Goal: Go to known website: Access a specific website the user already knows

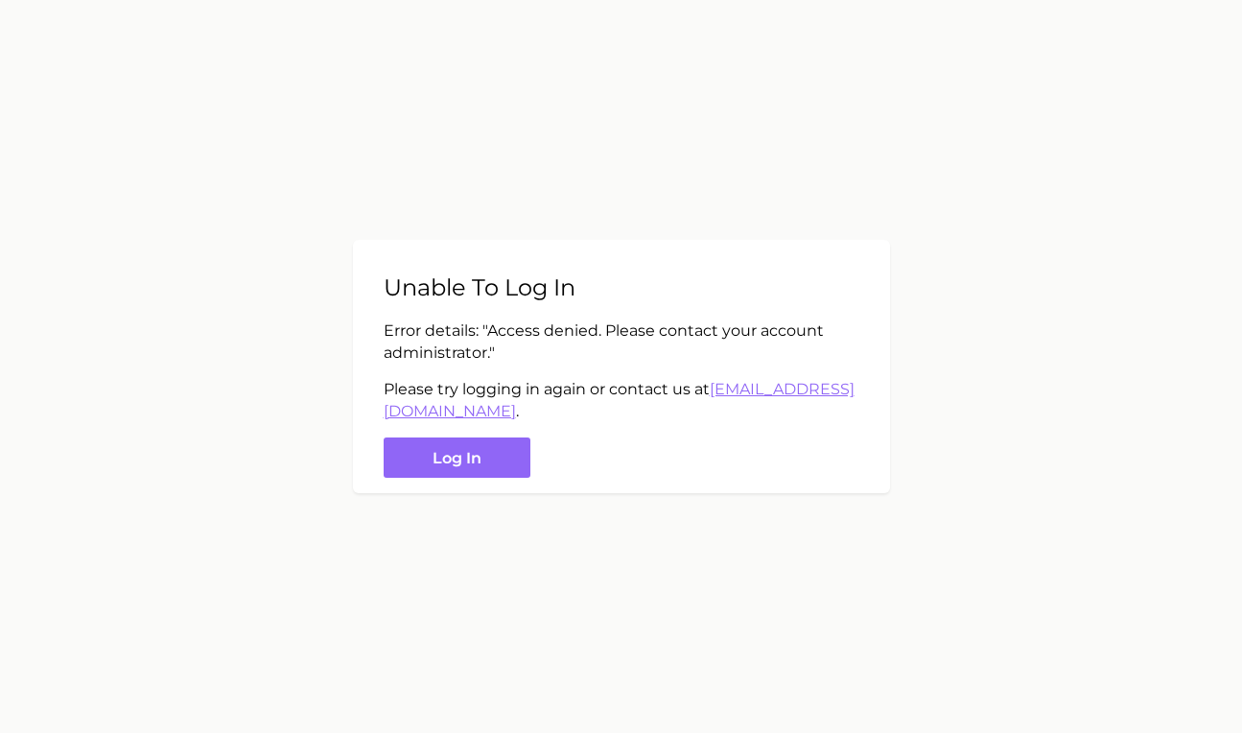
click at [551, 523] on main "Unable to log in Error details: " Access denied. Please contact your account ad…" at bounding box center [621, 366] width 1242 height 733
click at [443, 469] on button "Log in" at bounding box center [457, 457] width 147 height 41
